Goal: Task Accomplishment & Management: Manage account settings

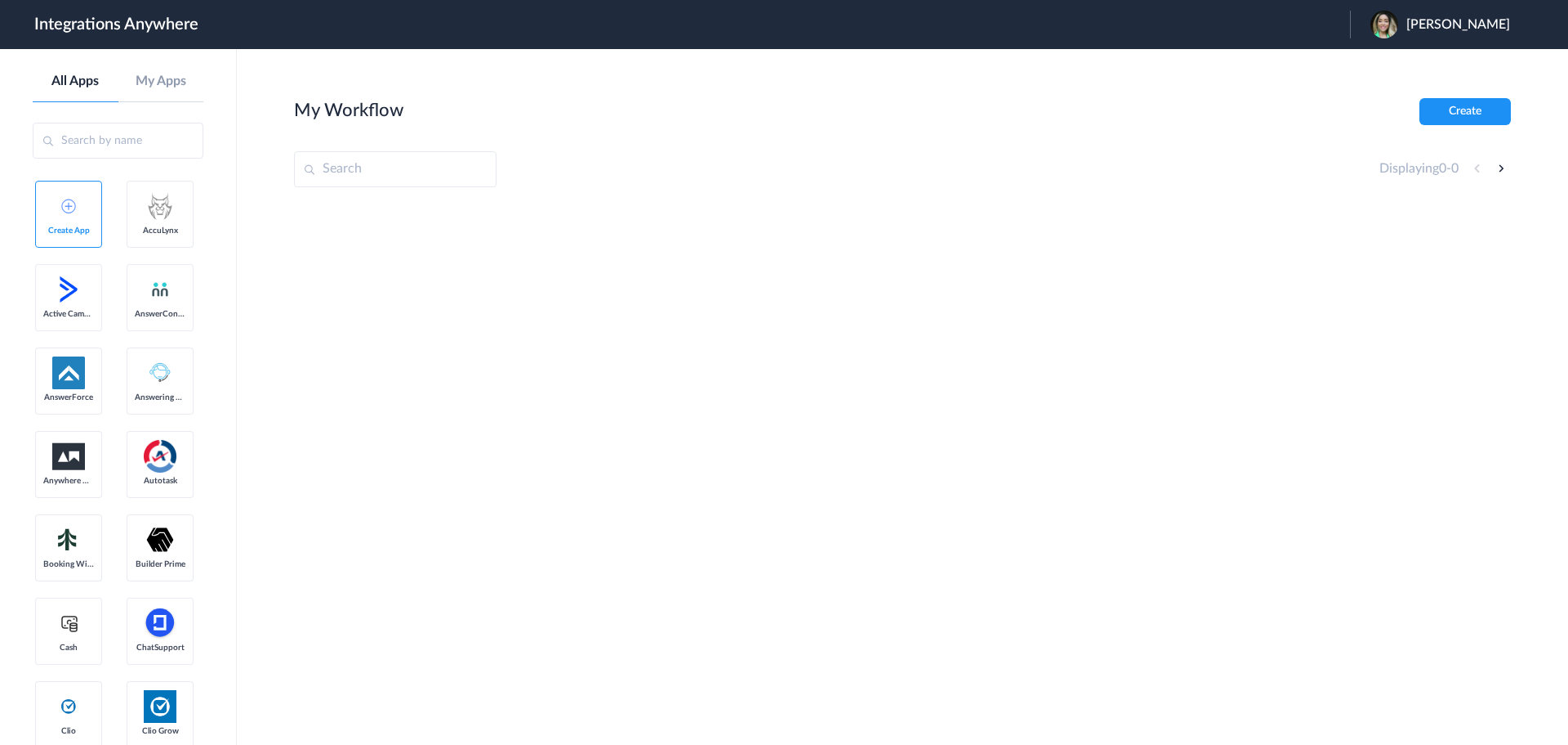
click at [375, 161] on input "text" at bounding box center [395, 169] width 202 height 36
click at [787, 200] on section "My Workflow Create Displaying 0 - 0" at bounding box center [902, 446] width 1217 height 696
click at [1473, 25] on span "[PERSON_NAME]" at bounding box center [1459, 25] width 104 height 16
click at [1411, 70] on li "Logout" at bounding box center [1438, 67] width 176 height 31
click at [1162, 22] on span "Launch Account" at bounding box center [1115, 24] width 93 height 13
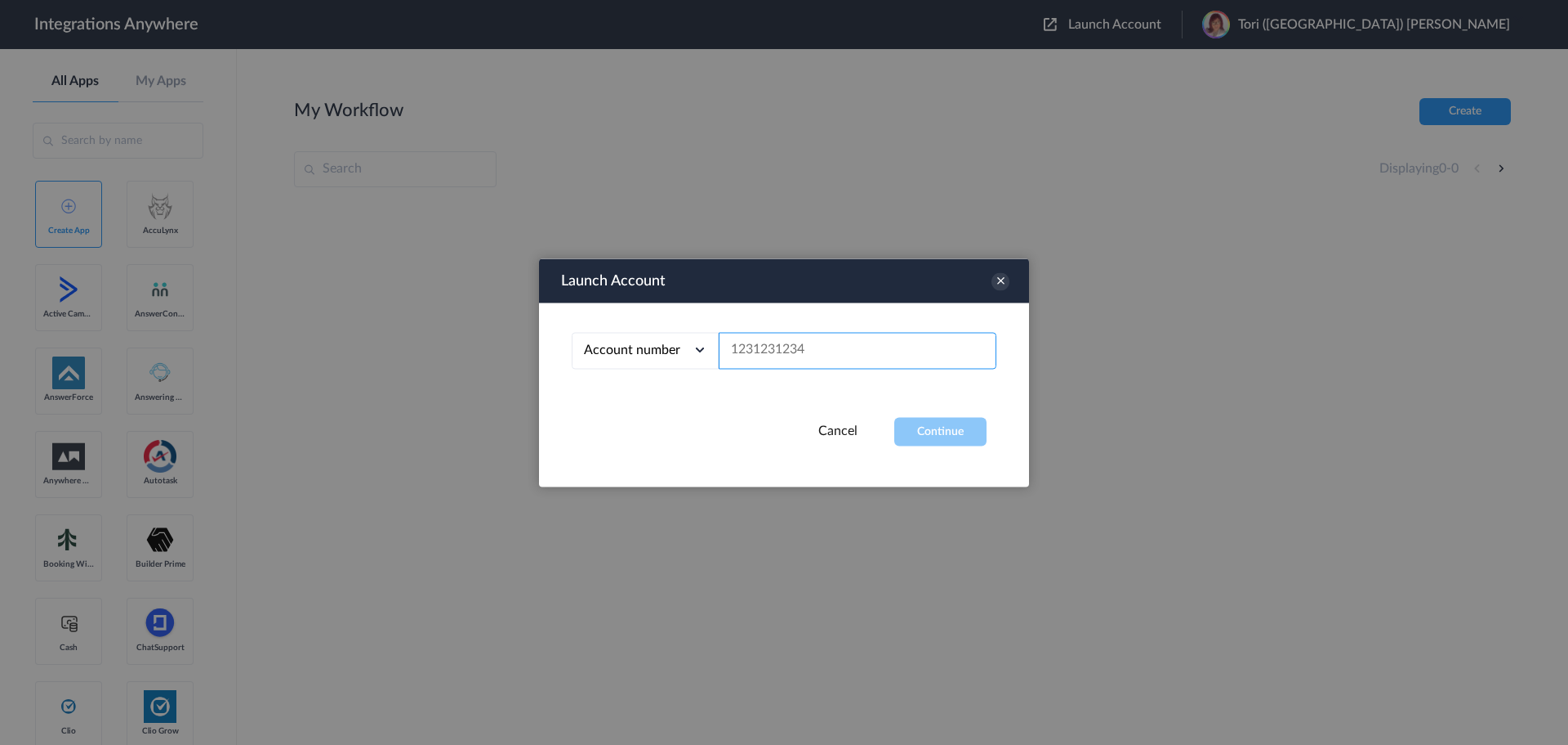
click at [841, 362] on input "text" at bounding box center [858, 351] width 278 height 37
paste input "8778360822"
type input "8778360822"
click at [934, 411] on div "Account number Account number Email address 8778360822" at bounding box center [784, 359] width 491 height 114
click at [938, 422] on button "Continue" at bounding box center [941, 430] width 93 height 29
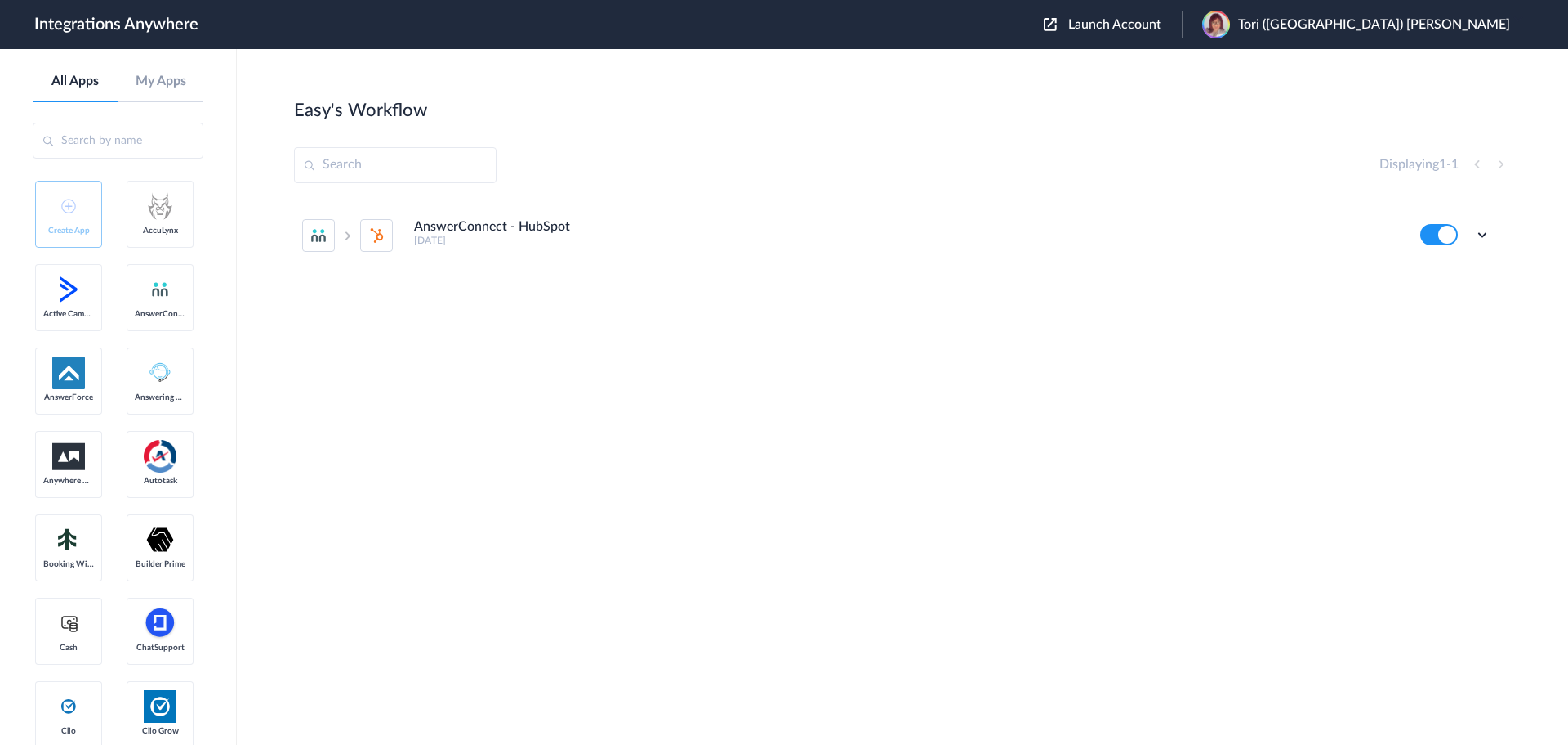
click at [519, 250] on li "AnswerConnect - HubSpot 4 years ago Edit Task history Delete" at bounding box center [897, 236] width 1189 height 72
click at [1485, 236] on icon at bounding box center [1483, 235] width 17 height 17
click at [1449, 268] on li "Edit" at bounding box center [1437, 273] width 107 height 31
click at [1452, 235] on button at bounding box center [1439, 234] width 38 height 21
click at [1486, 231] on icon at bounding box center [1483, 235] width 17 height 17
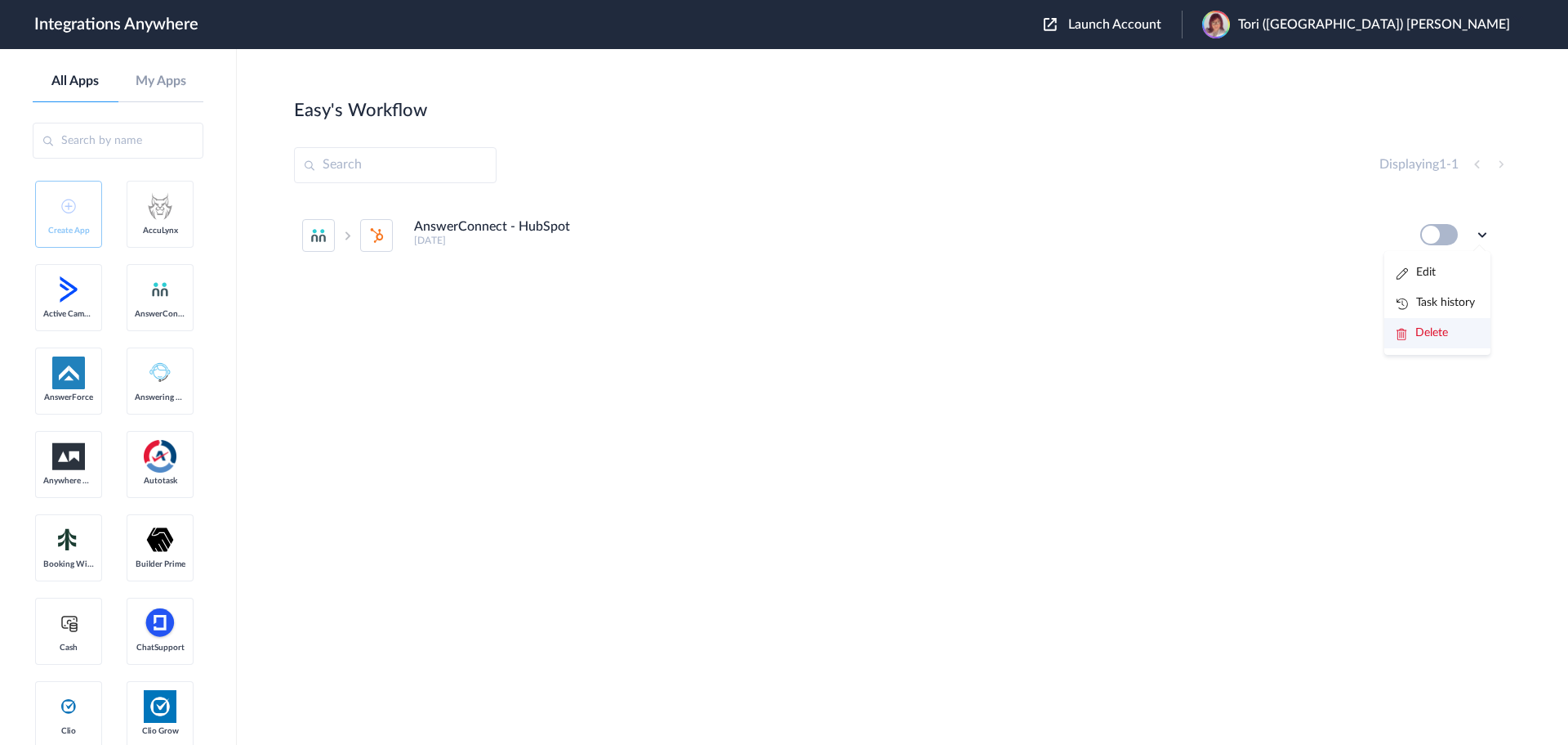
click at [1443, 323] on li "Delete" at bounding box center [1437, 333] width 107 height 31
click at [1414, 335] on link "Are you sure?" at bounding box center [1425, 339] width 58 height 25
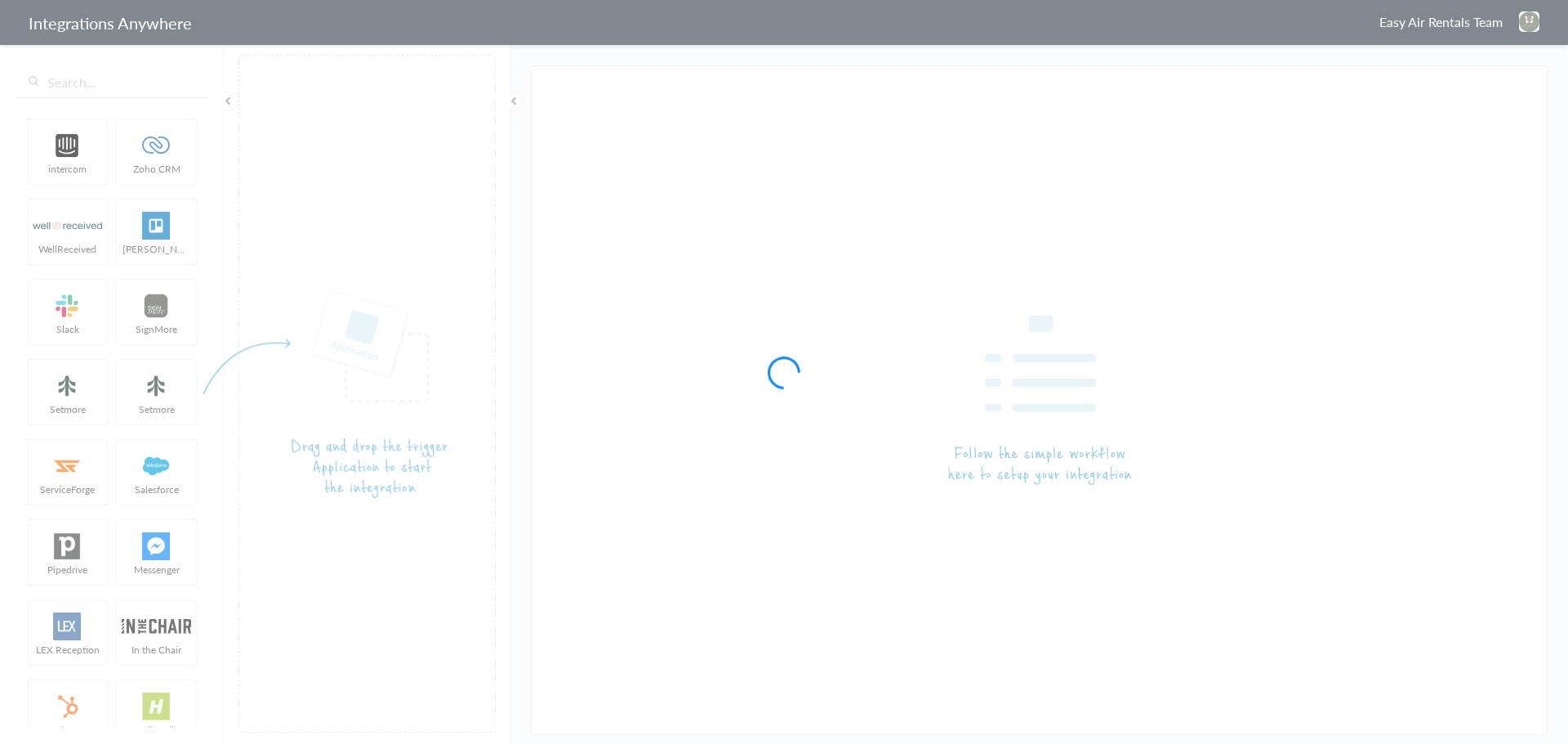
type input "AnswerConnect - HubSpot"
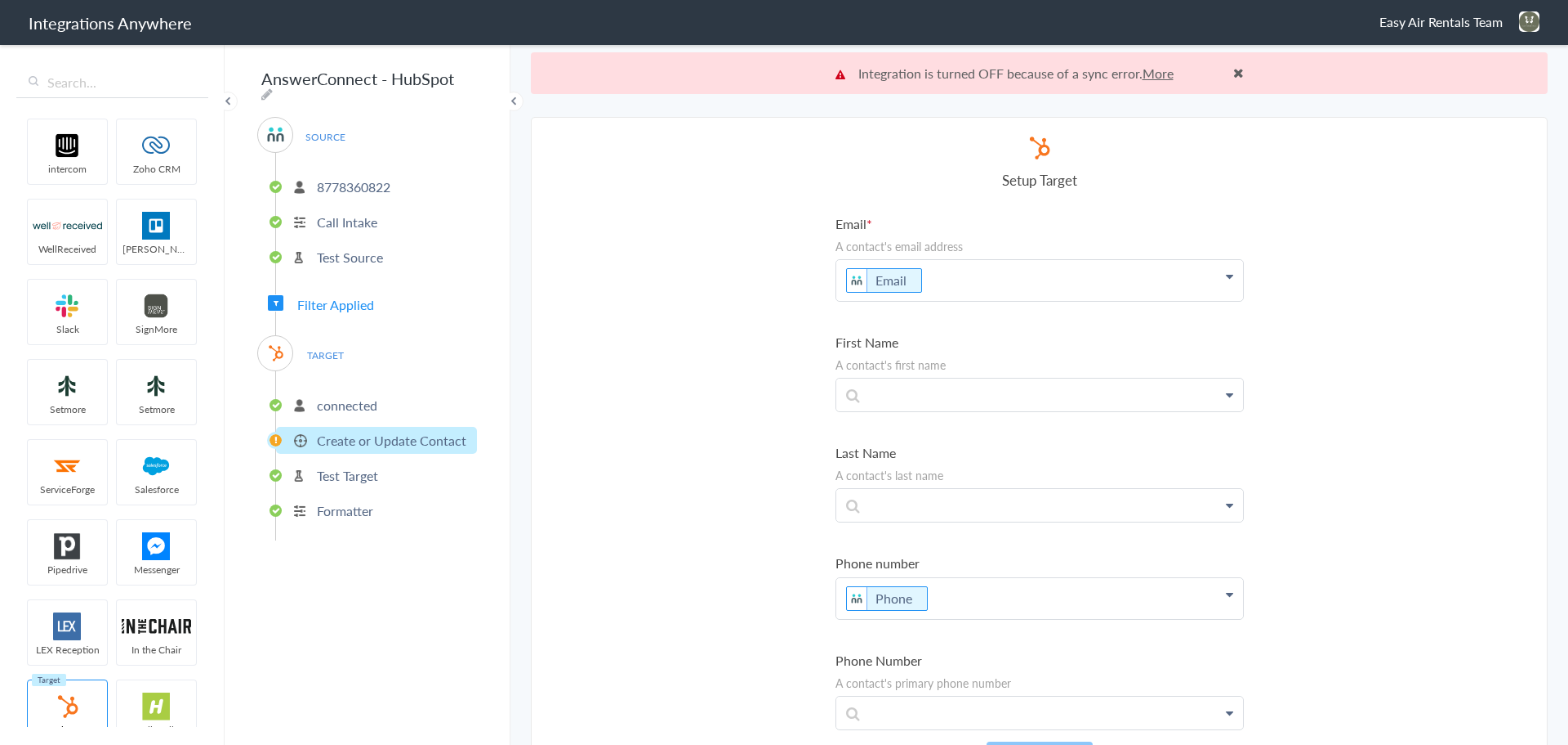
click at [1158, 66] on link "More" at bounding box center [1157, 73] width 31 height 19
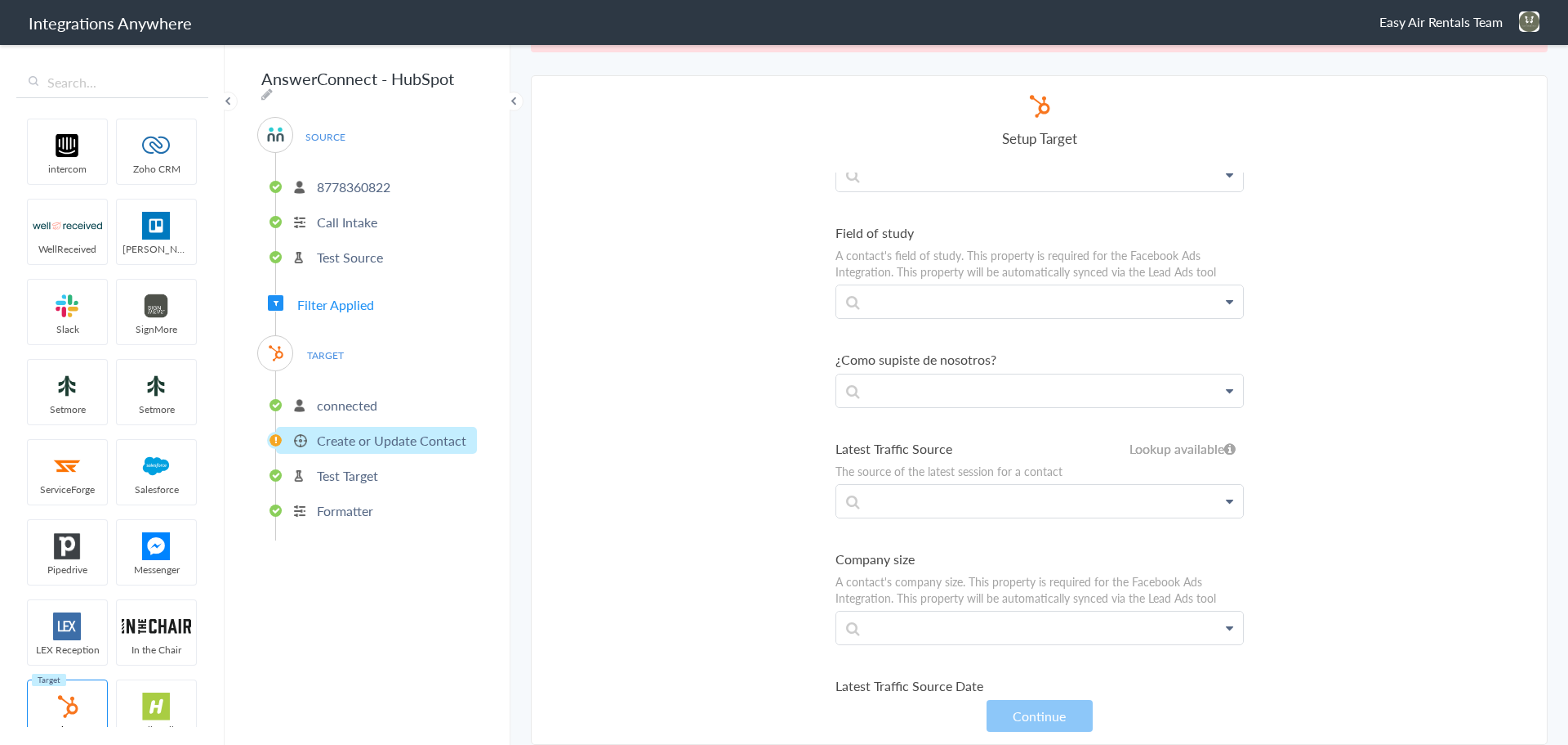
scroll to position [9307, 0]
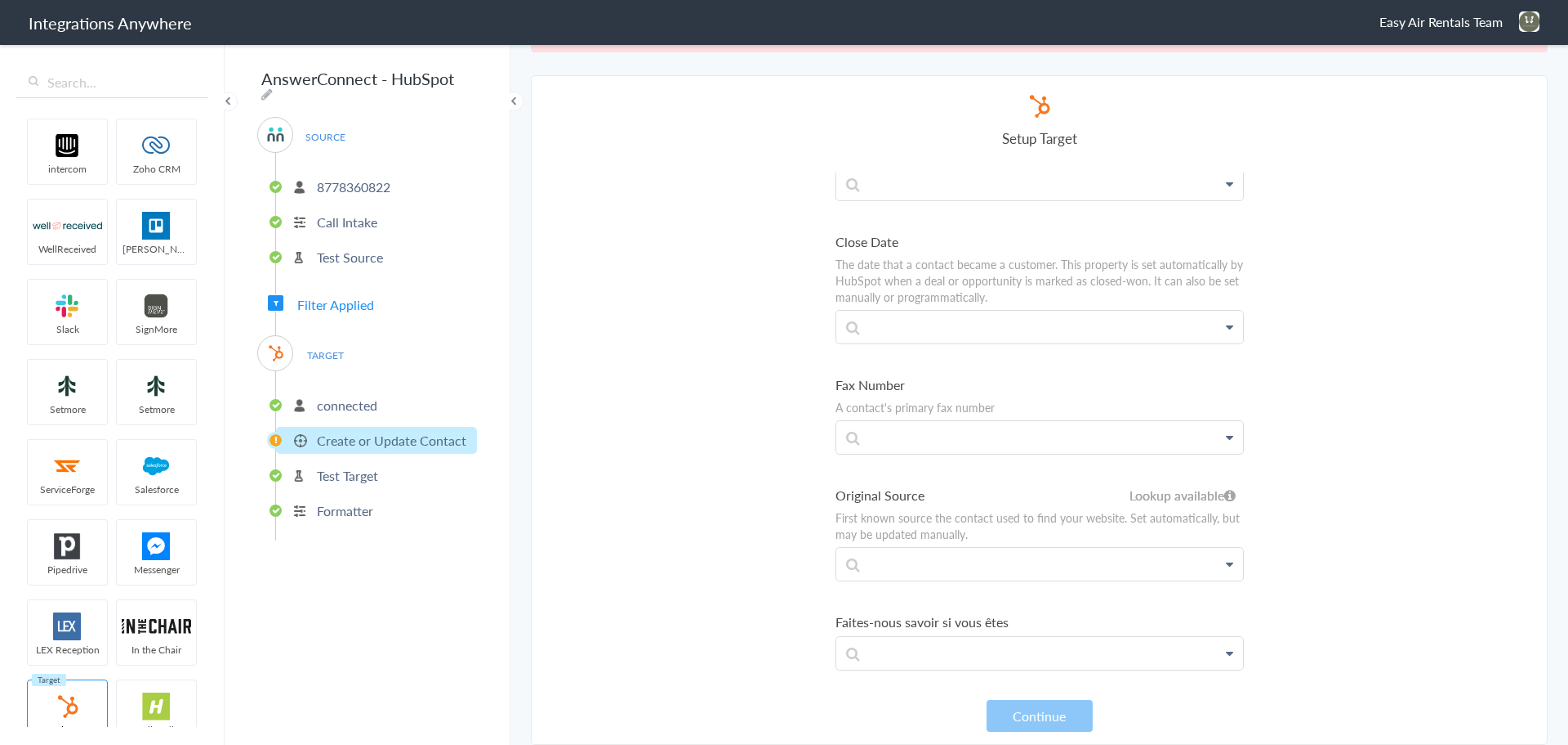
click at [1475, 453] on section "Select Account 8664131550 Rename Delete (4 years ago) 8778360822 Rename Delete …" at bounding box center [1039, 410] width 1017 height 670
click at [329, 351] on span "TARGET" at bounding box center [325, 355] width 62 height 22
click at [335, 395] on p "connected" at bounding box center [347, 405] width 60 height 19
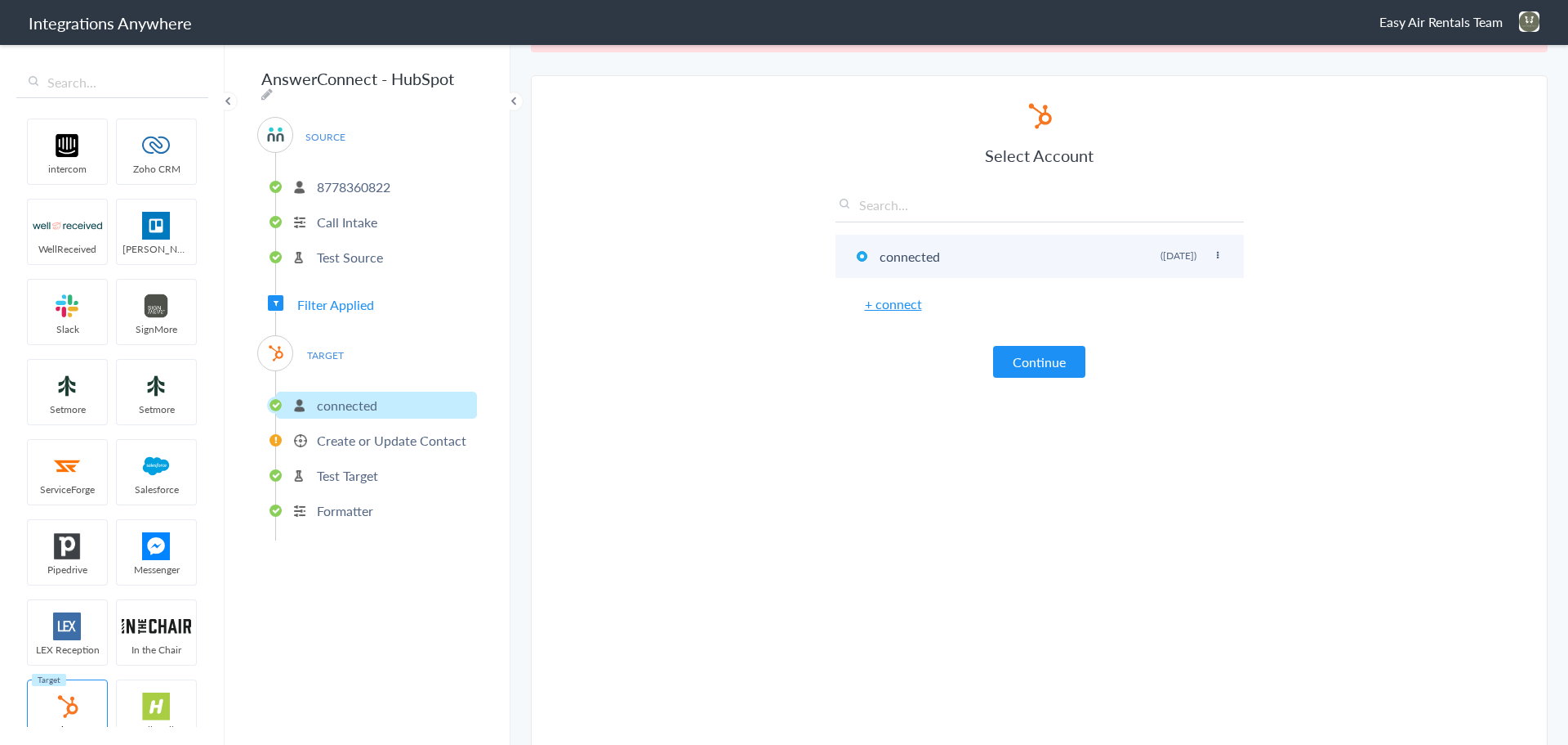
click at [1213, 255] on icon at bounding box center [1217, 255] width 10 height 9
click at [820, 354] on section "Select Account 8664131550 Rename Delete (4 years ago) 8778360822 Rename Delete …" at bounding box center [1039, 414] width 1017 height 677
click at [888, 262] on li "connected Rename Delete (4 years ago)" at bounding box center [1039, 256] width 408 height 44
click at [338, 430] on p "Create or Update Contact" at bounding box center [391, 440] width 149 height 19
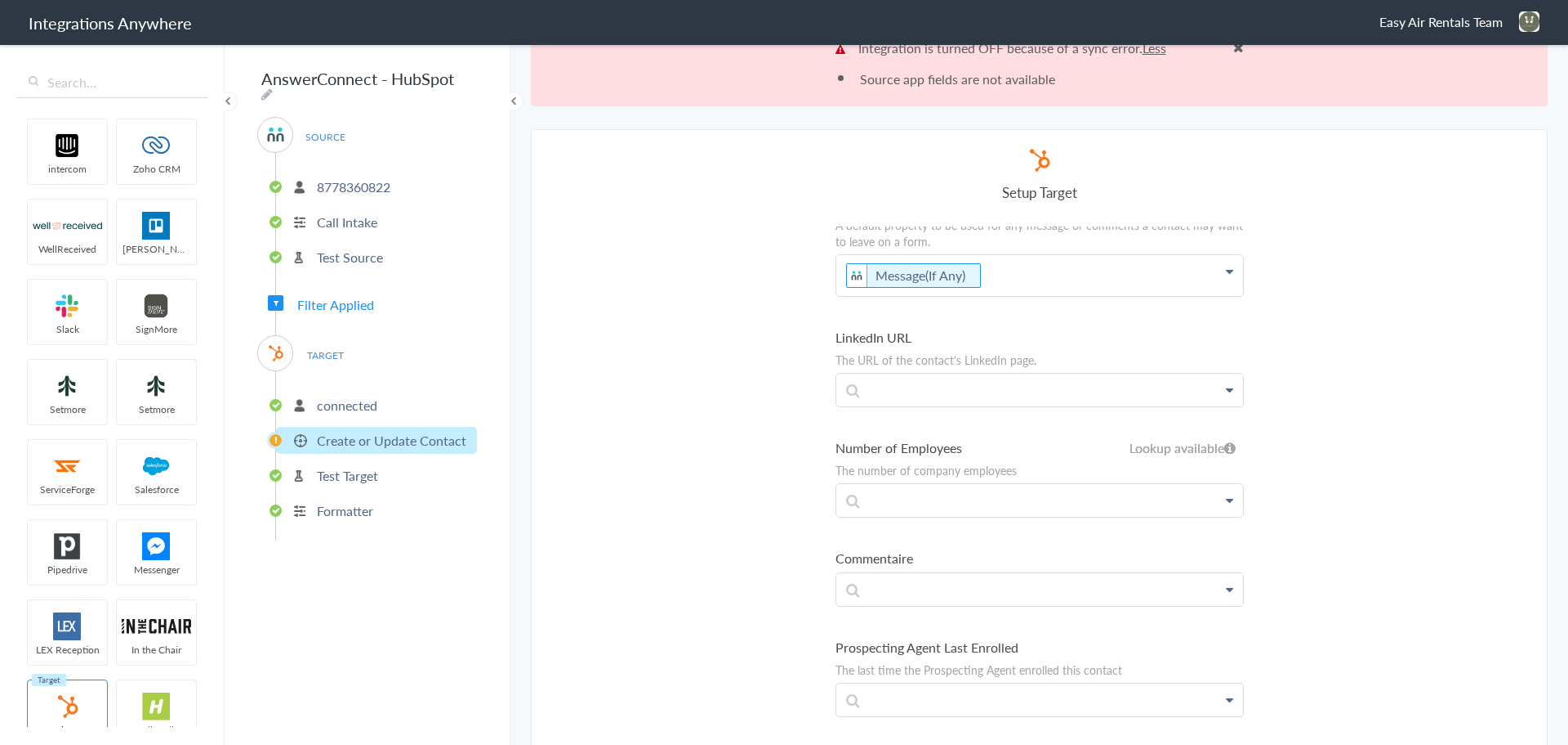
scroll to position [0, 0]
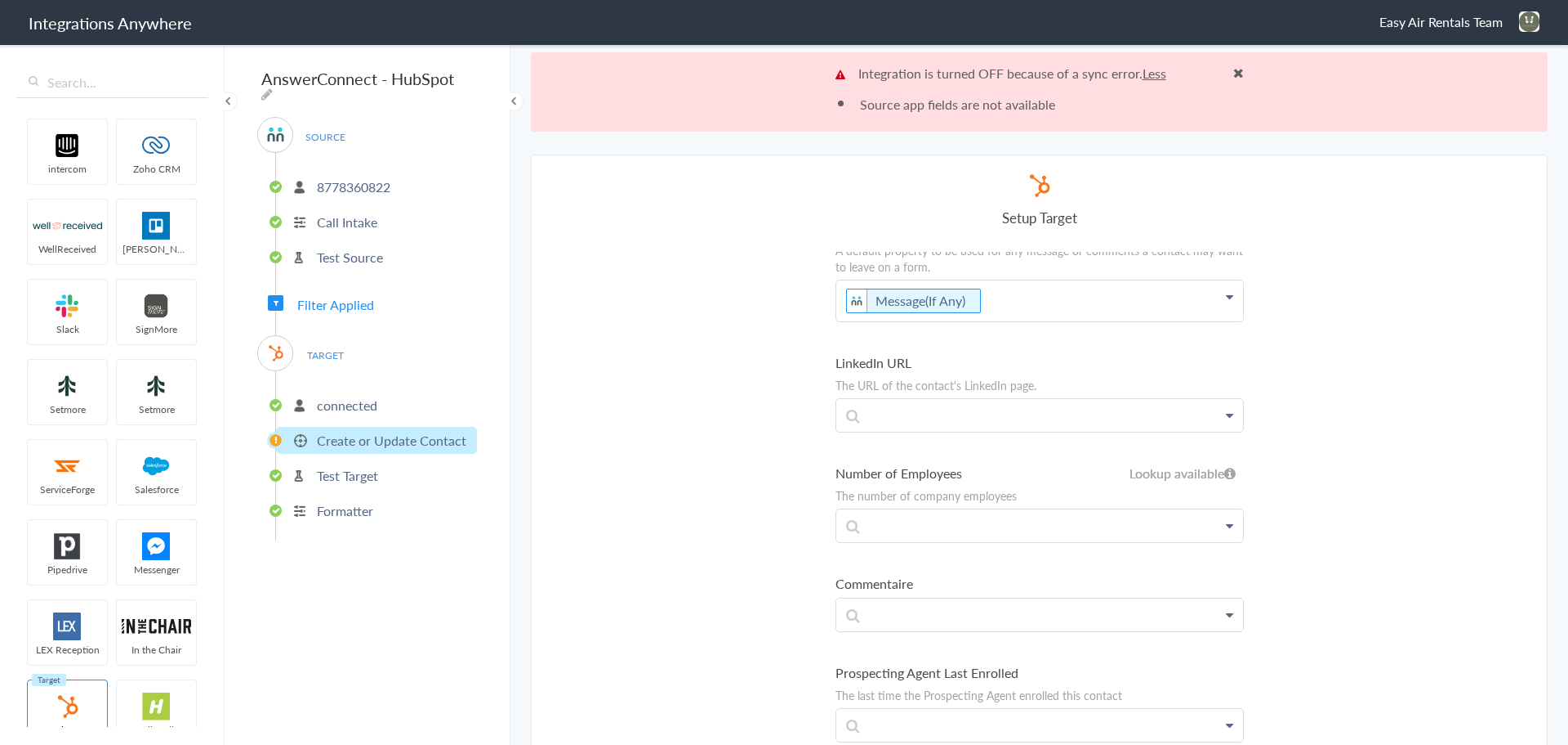
click at [337, 128] on span "SOURCE" at bounding box center [325, 137] width 62 height 22
click at [1233, 74] on span at bounding box center [1238, 72] width 10 height 13
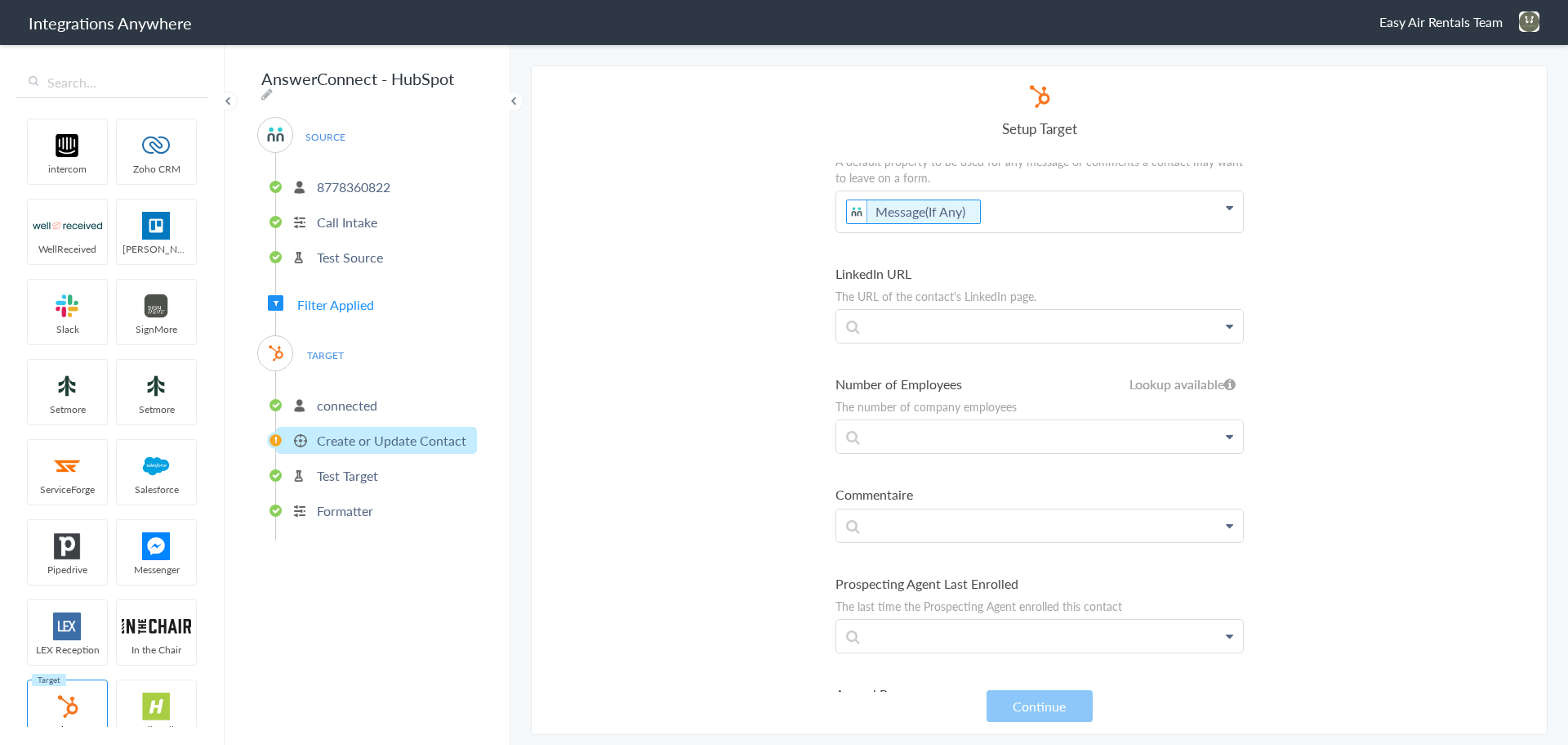
click at [332, 117] on div "SOURCE 8778360822 Call Intake Test Source" at bounding box center [367, 201] width 220 height 170
click at [374, 501] on p "Formatter" at bounding box center [345, 510] width 57 height 19
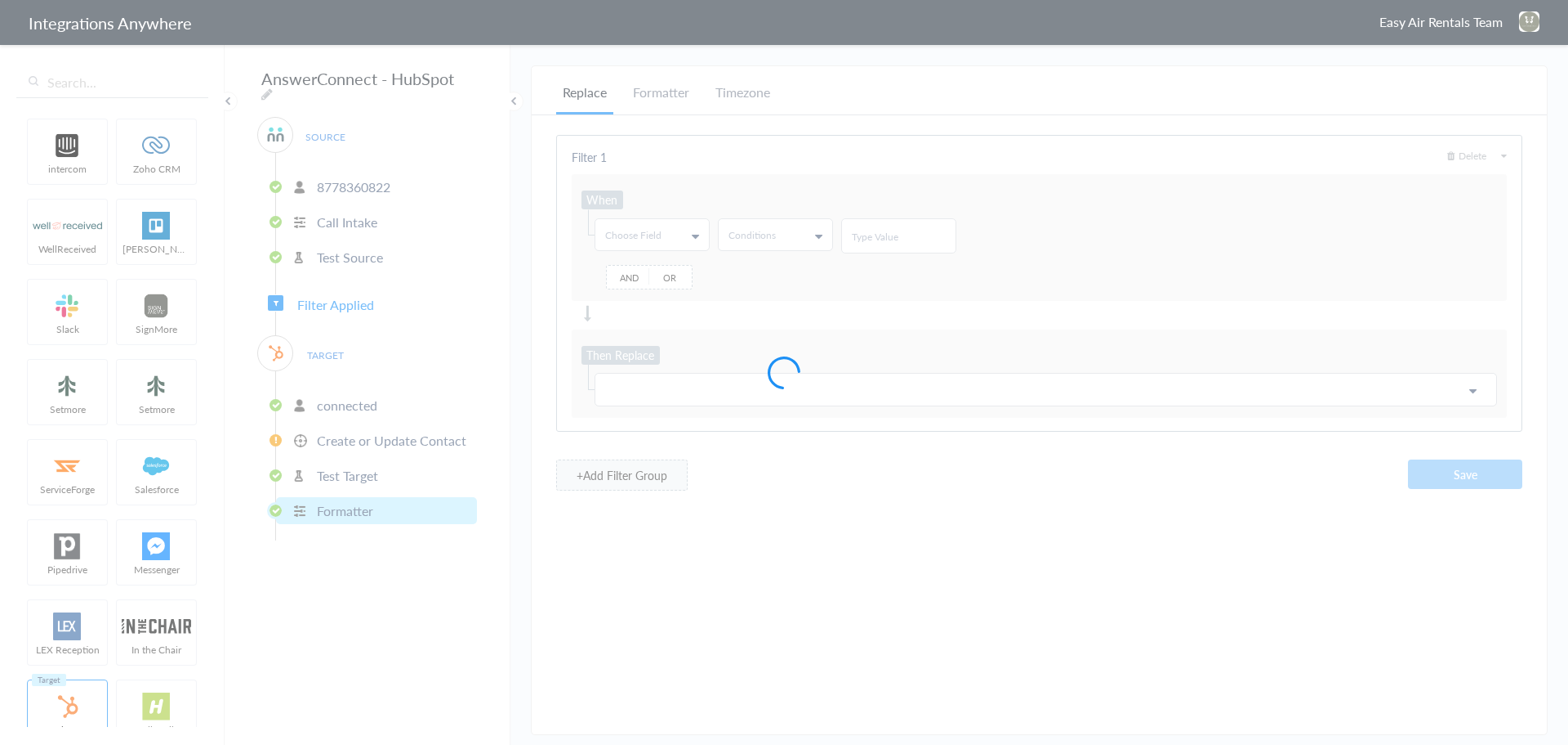
type input "@"
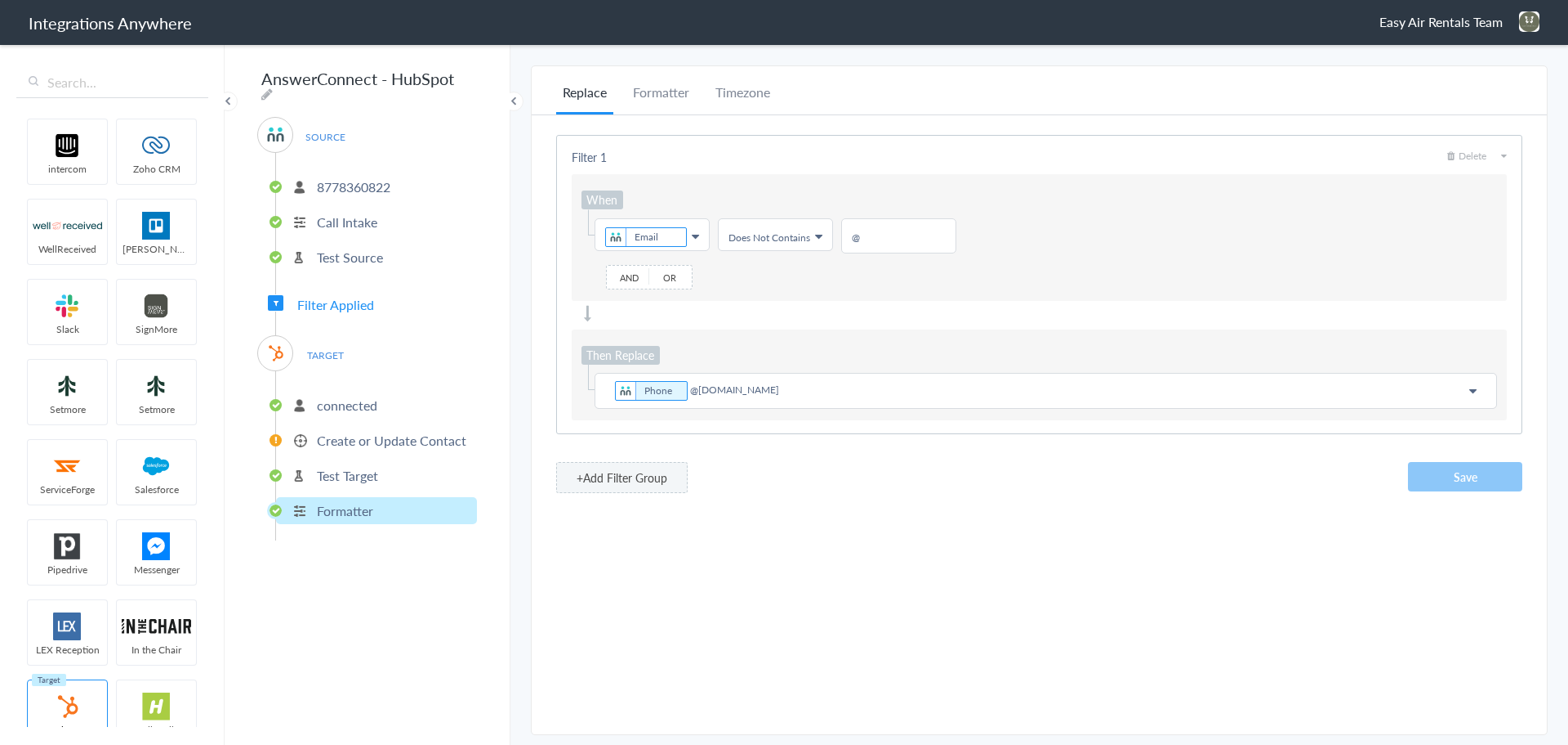
click at [314, 139] on span "SOURCE" at bounding box center [325, 137] width 62 height 22
click at [334, 177] on p "8778360822" at bounding box center [353, 186] width 73 height 19
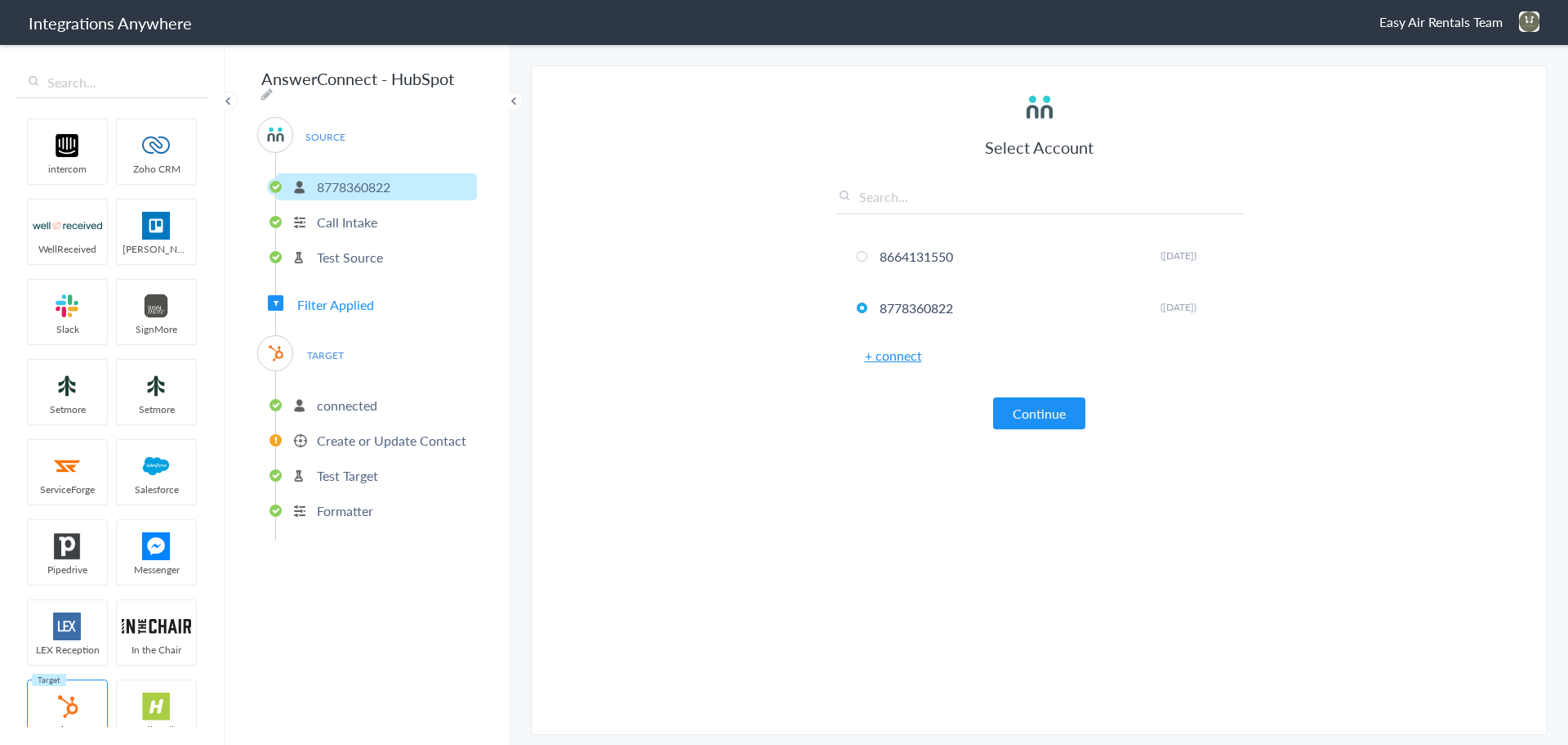
click at [1448, 10] on header "Integrations Anywhere Easy Air Rentals Team Logout Dashboard" at bounding box center [784, 22] width 1568 height 45
click at [1446, 21] on span "Easy Air Rentals Team" at bounding box center [1441, 21] width 123 height 19
click at [1453, 86] on icon at bounding box center [1456, 84] width 9 height 11
click at [1517, 30] on div "Easy Air Rentals Team Logout Dashboard" at bounding box center [1460, 21] width 160 height 20
click at [1495, 83] on li "Dashboard" at bounding box center [1495, 84] width 113 height 24
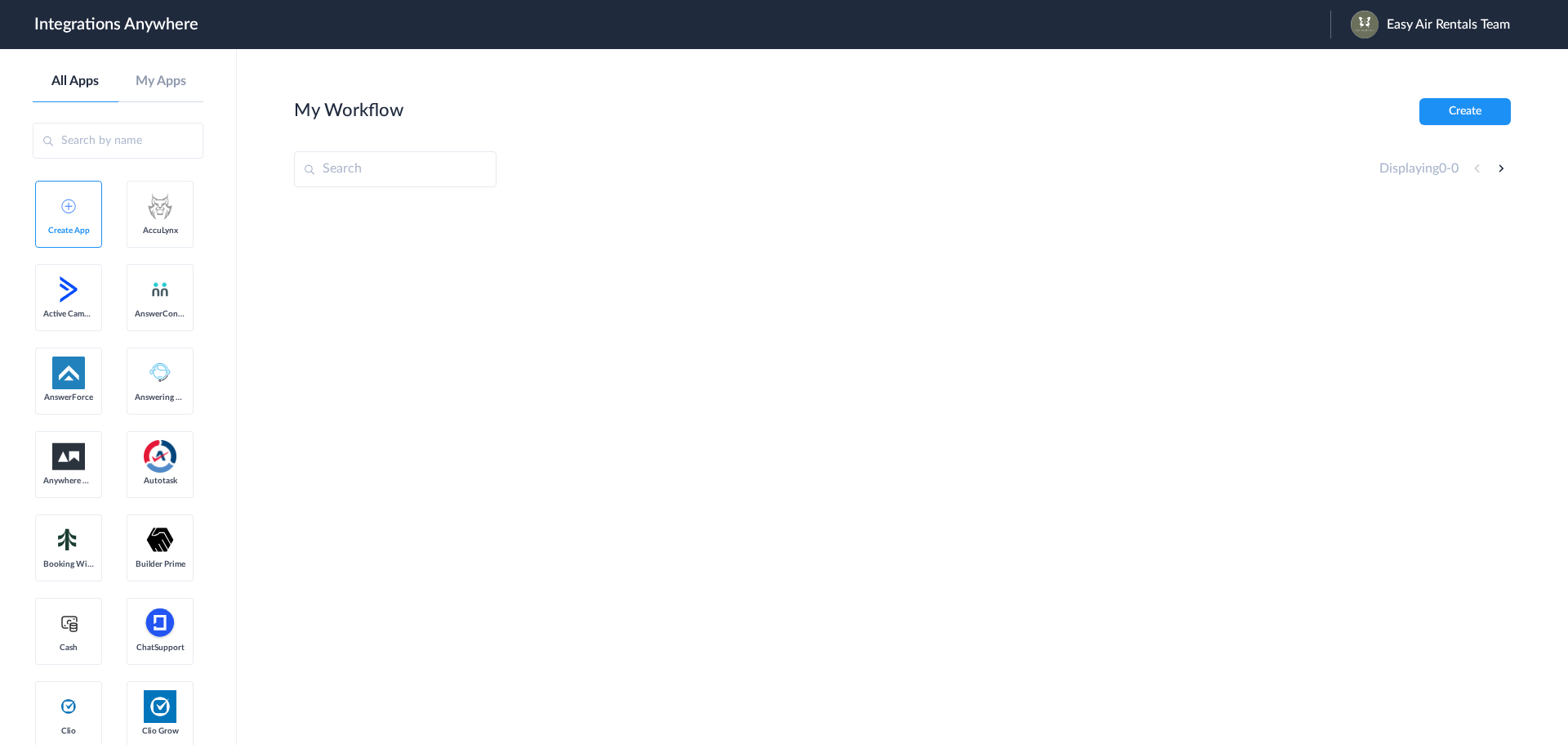
click at [841, 98] on div "My Workflow Create" at bounding box center [902, 111] width 1217 height 27
click at [177, 86] on link "My Apps" at bounding box center [161, 81] width 86 height 16
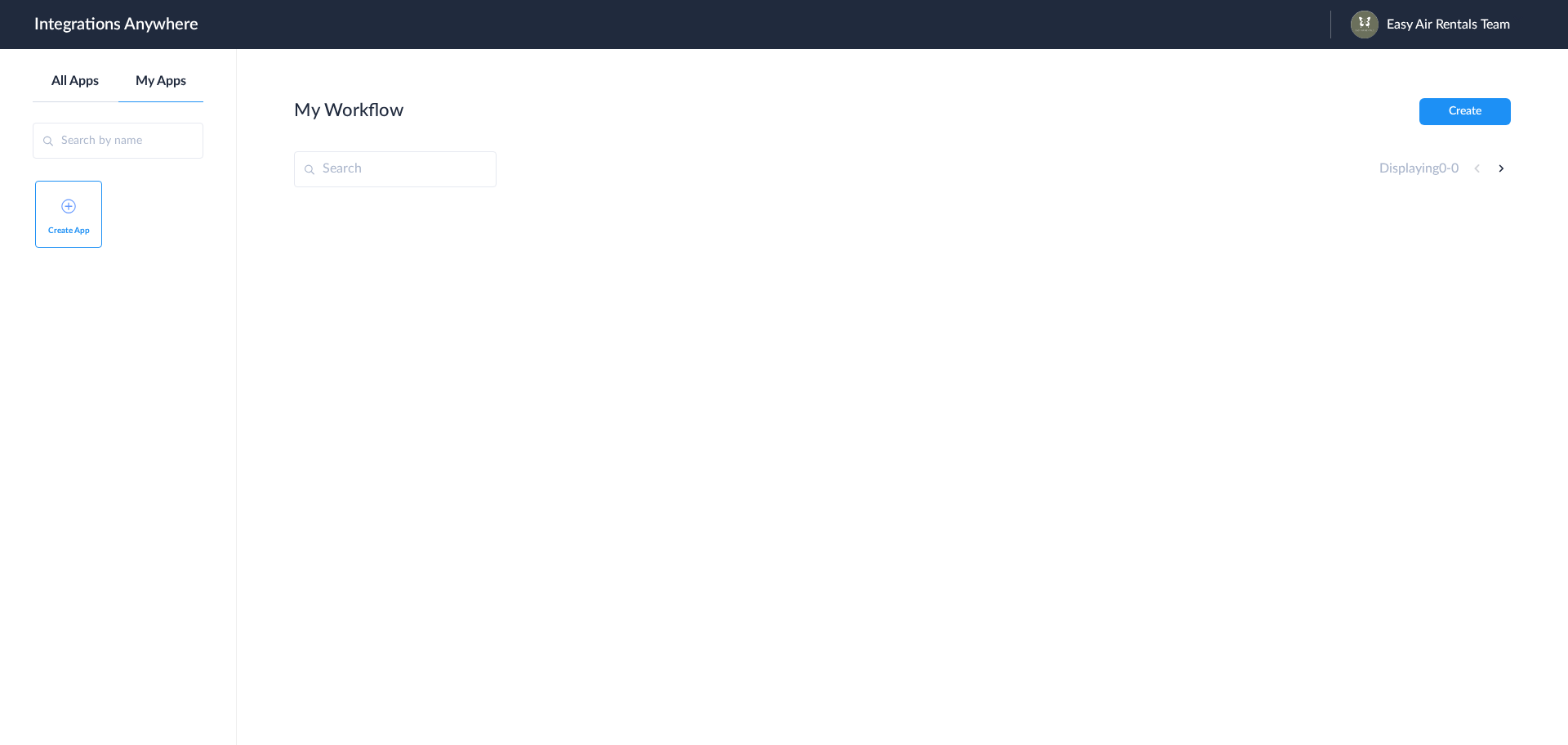
click at [91, 87] on link "All Apps" at bounding box center [75, 81] width 86 height 16
